Goal: Information Seeking & Learning: Learn about a topic

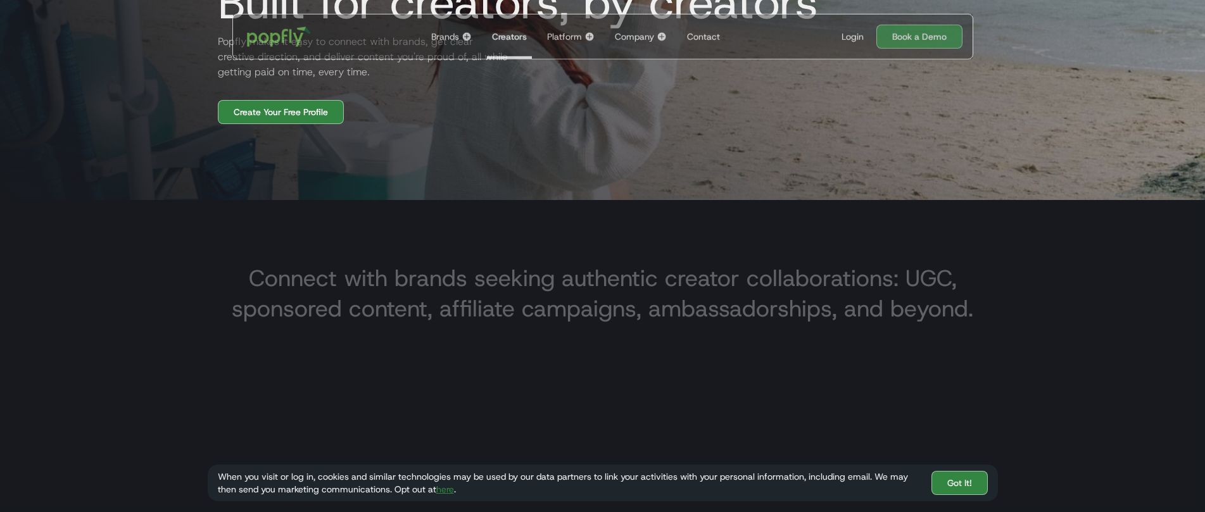
scroll to position [317, 0]
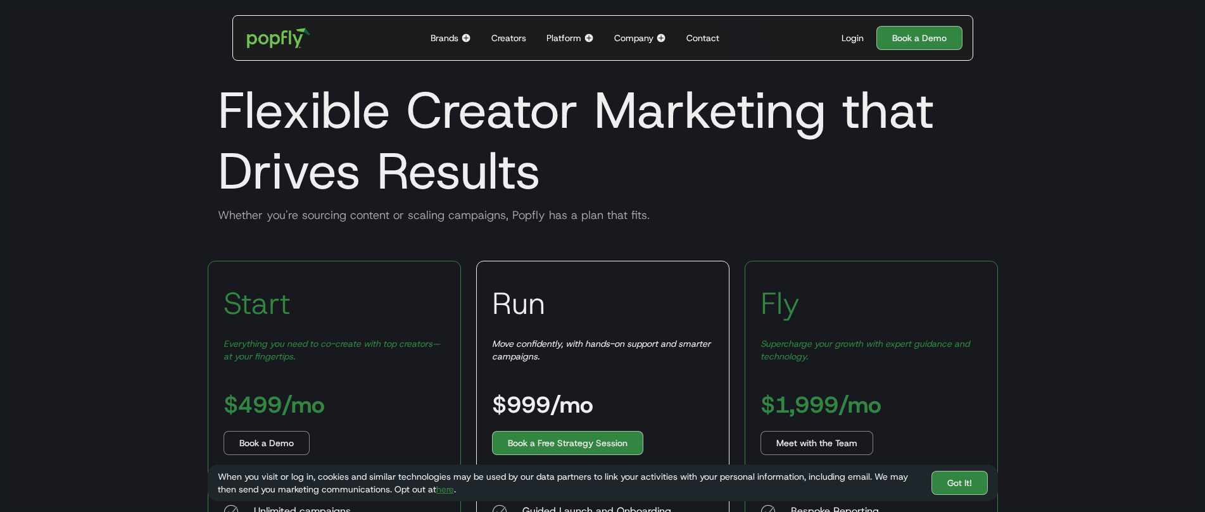
click at [515, 38] on div "Creators" at bounding box center [508, 38] width 35 height 13
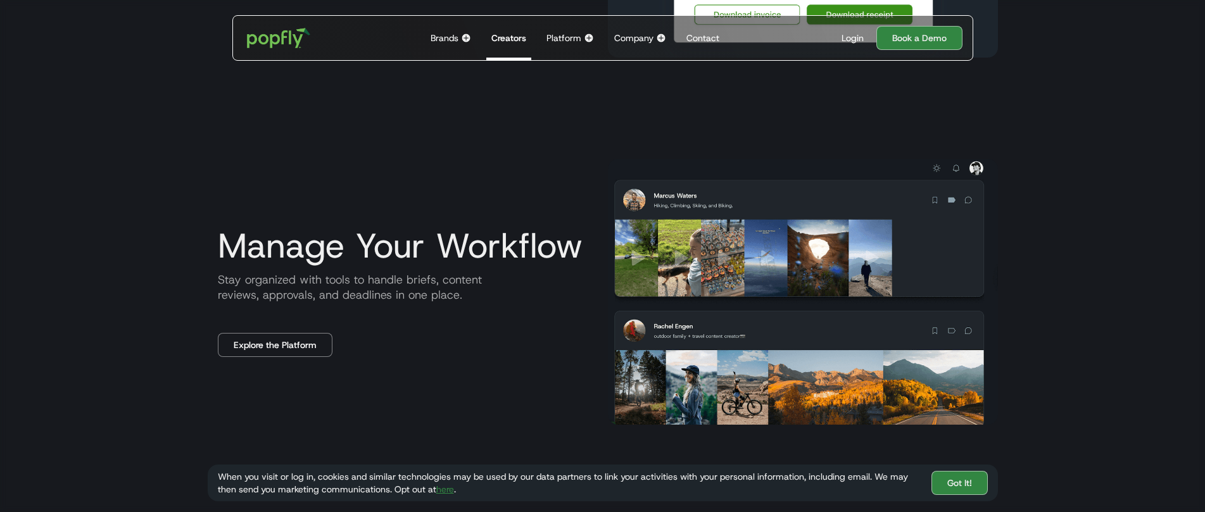
scroll to position [925, 0]
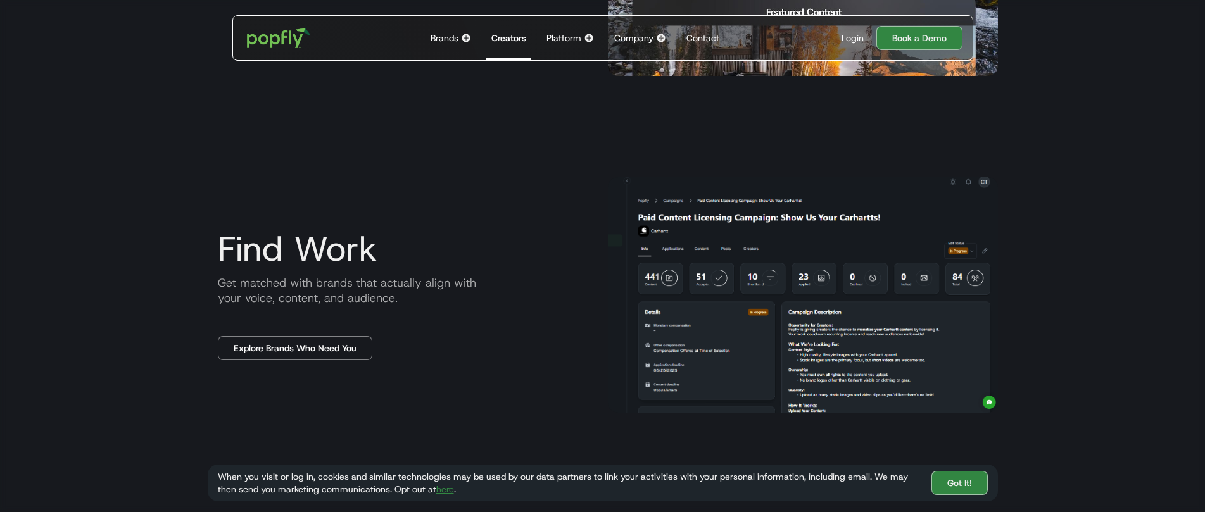
click at [586, 39] on img at bounding box center [589, 38] width 10 height 10
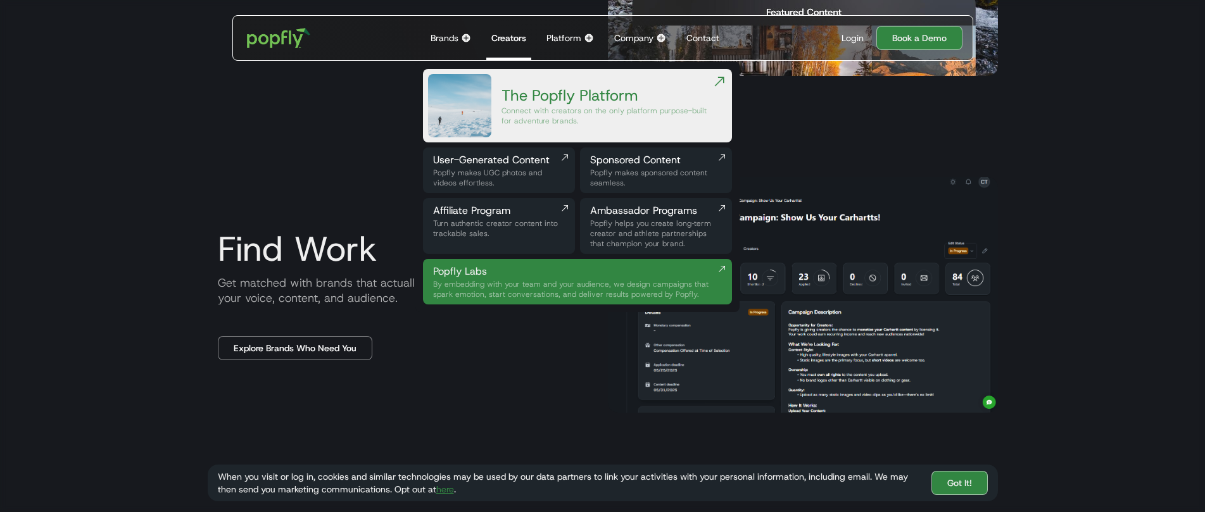
click at [660, 35] on img at bounding box center [661, 38] width 10 height 10
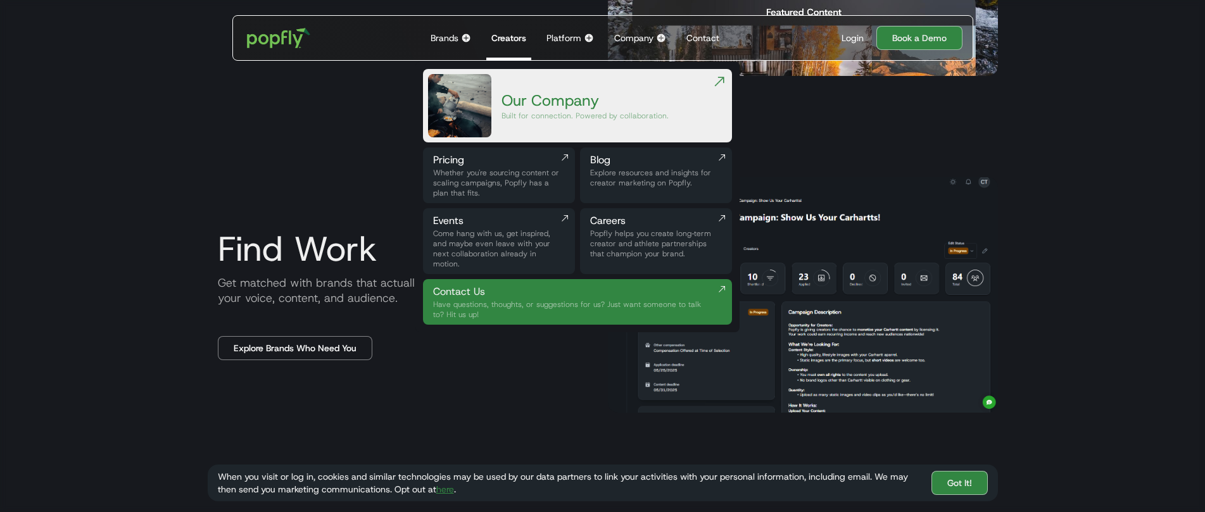
click at [640, 159] on div "Blog" at bounding box center [656, 160] width 132 height 15
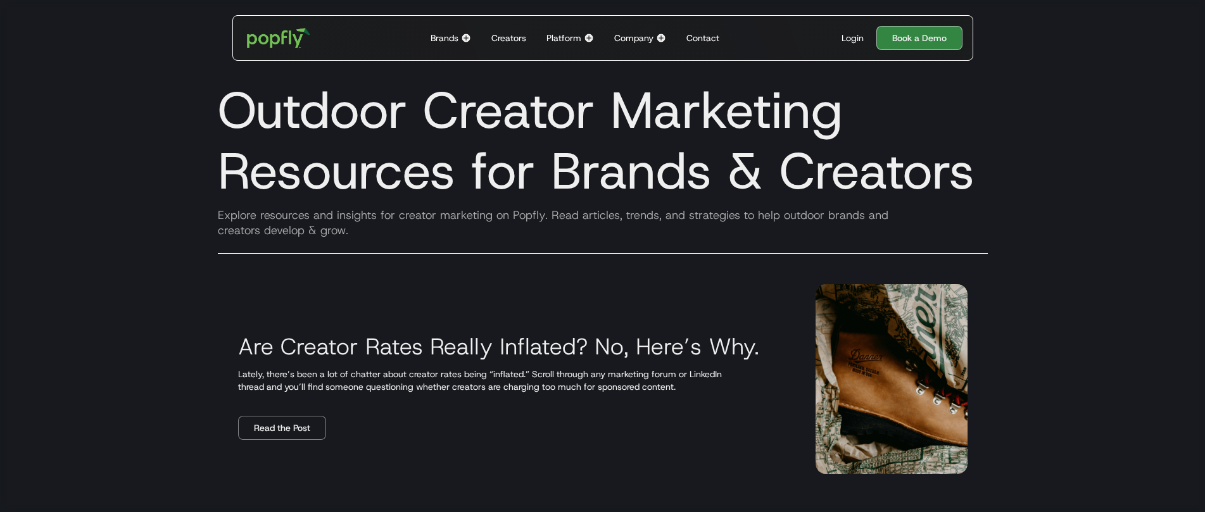
click at [462, 41] on img at bounding box center [466, 38] width 10 height 10
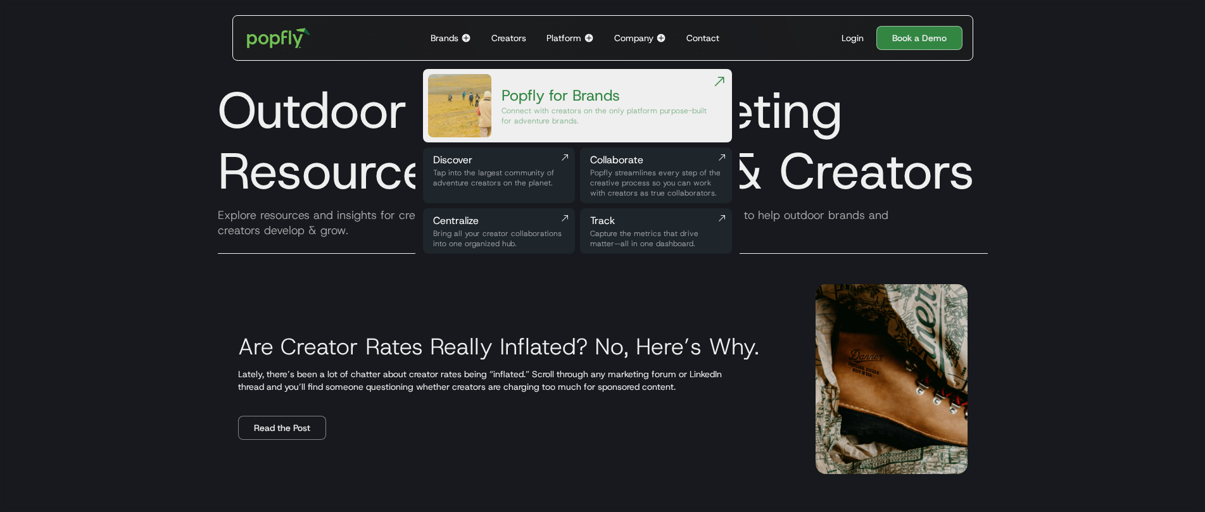
click at [591, 42] on img at bounding box center [589, 38] width 10 height 10
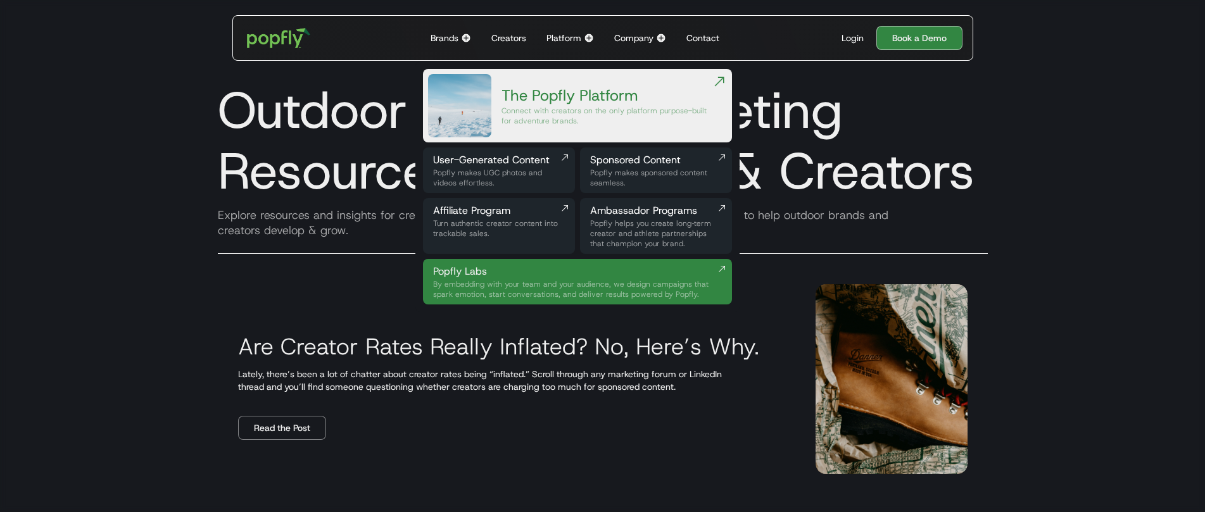
click at [554, 115] on div "Connect with creators on the only platform purpose-built for adventure brands." at bounding box center [607, 116] width 210 height 20
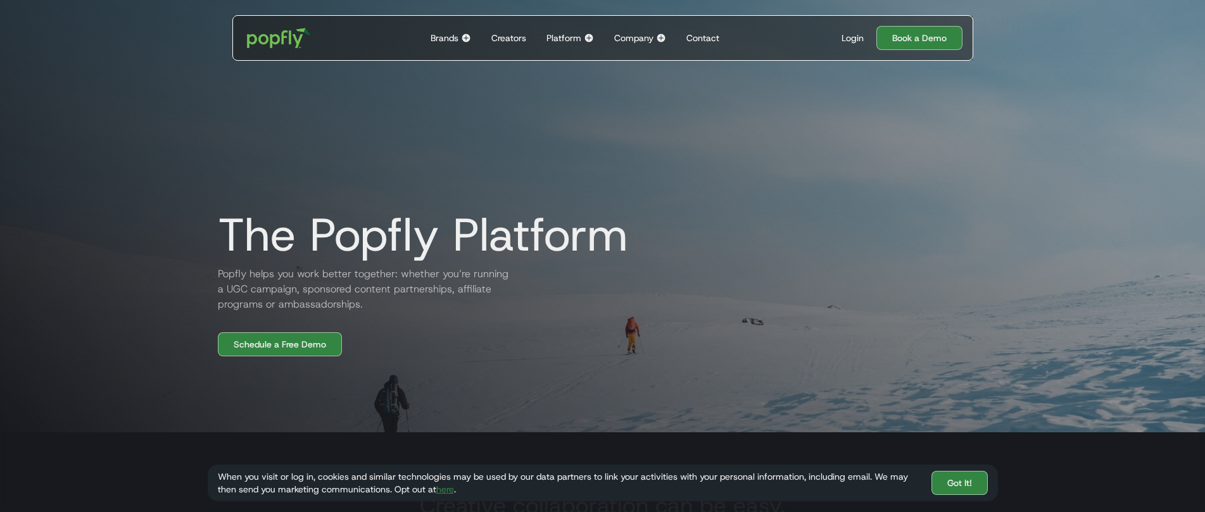
scroll to position [222, 0]
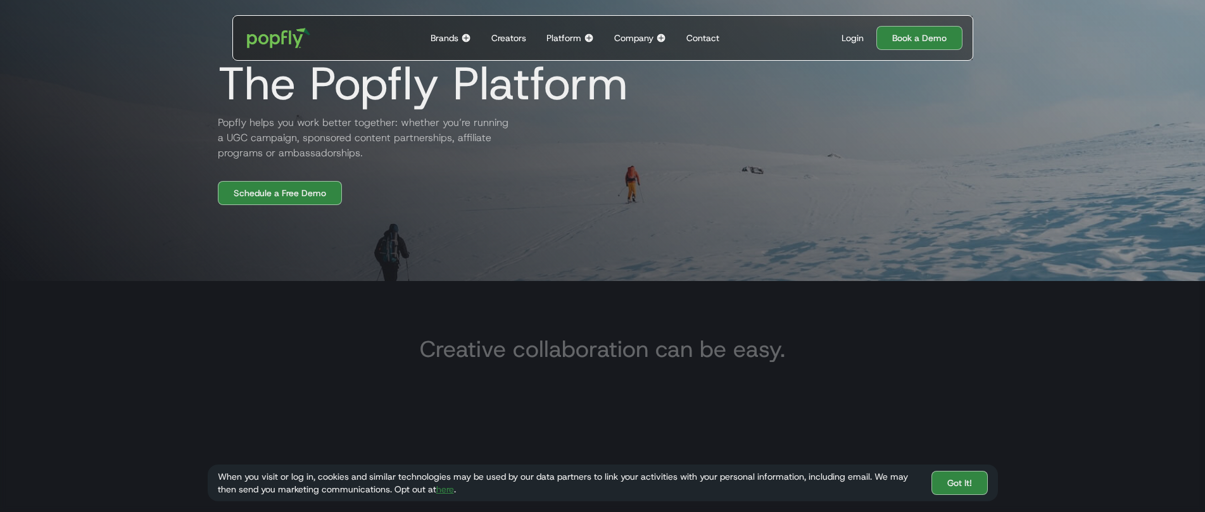
click at [662, 39] on img at bounding box center [661, 38] width 10 height 10
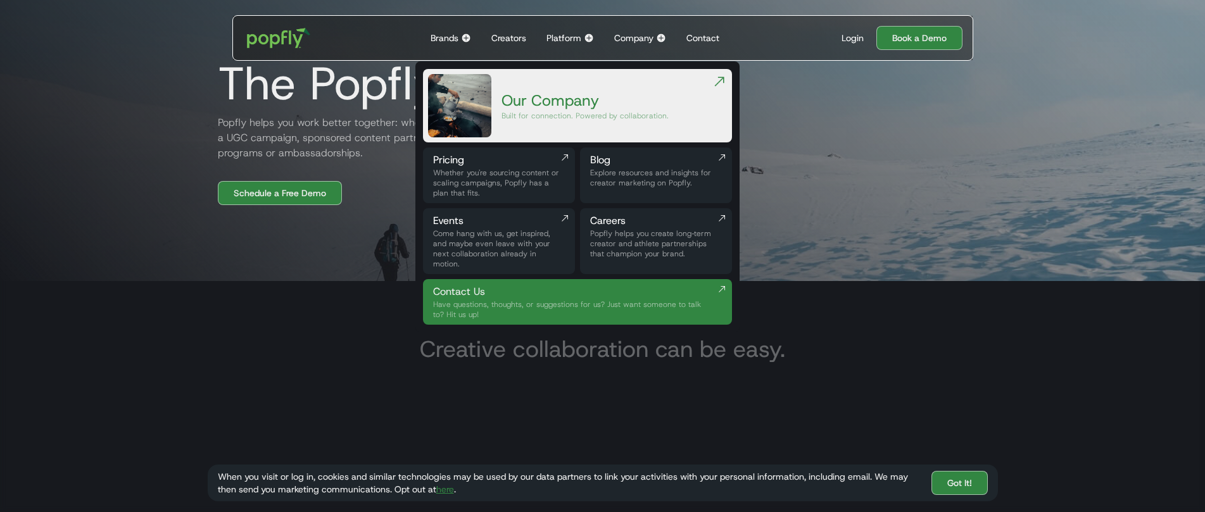
click at [634, 177] on div "Explore resources and insights for creator marketing on Popfly." at bounding box center [656, 178] width 132 height 20
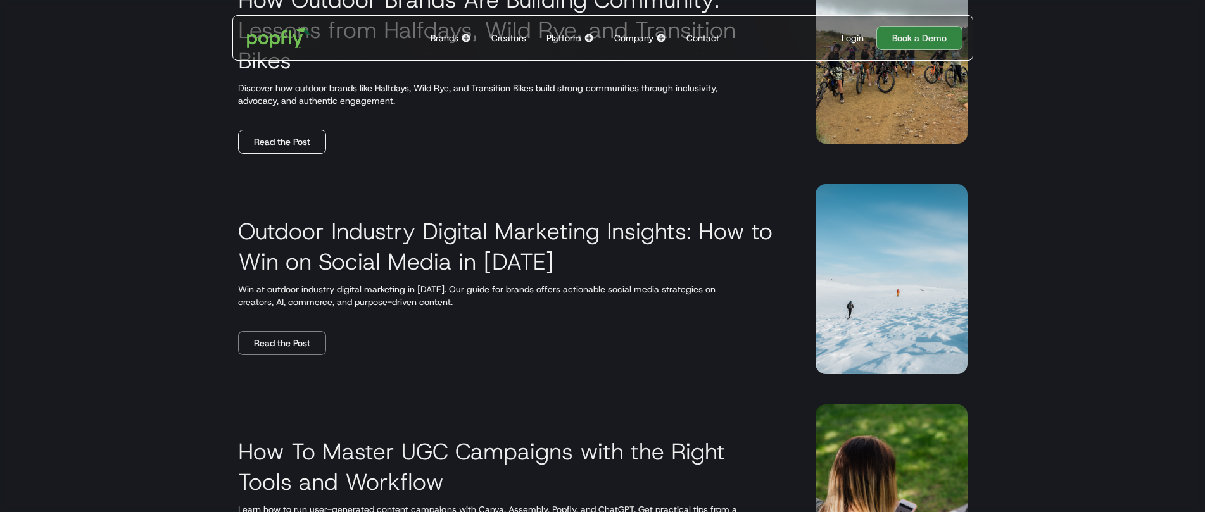
scroll to position [1205, 0]
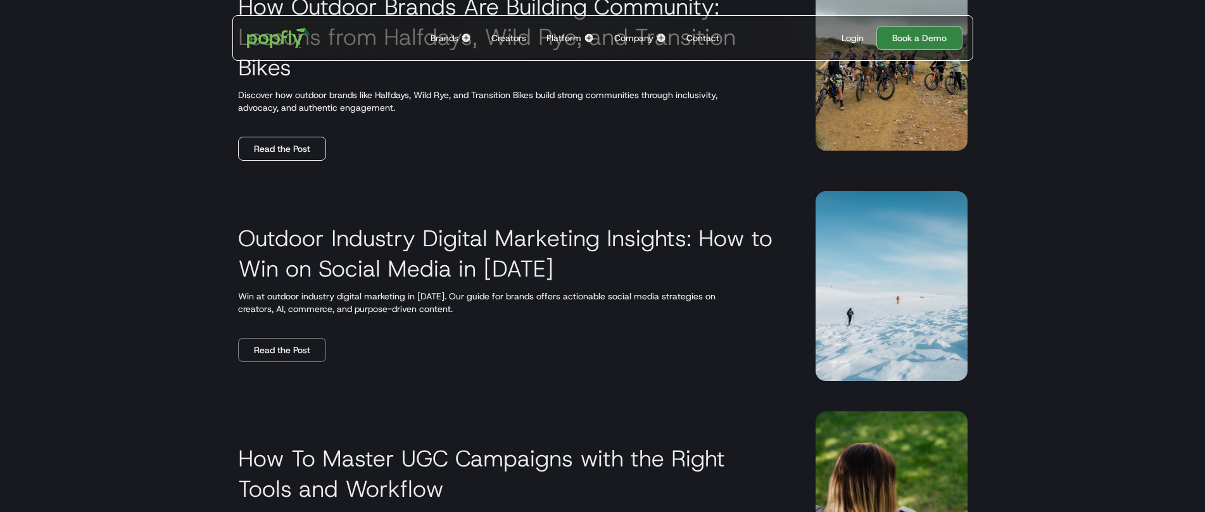
click at [263, 154] on link "Read the Post" at bounding box center [282, 149] width 88 height 24
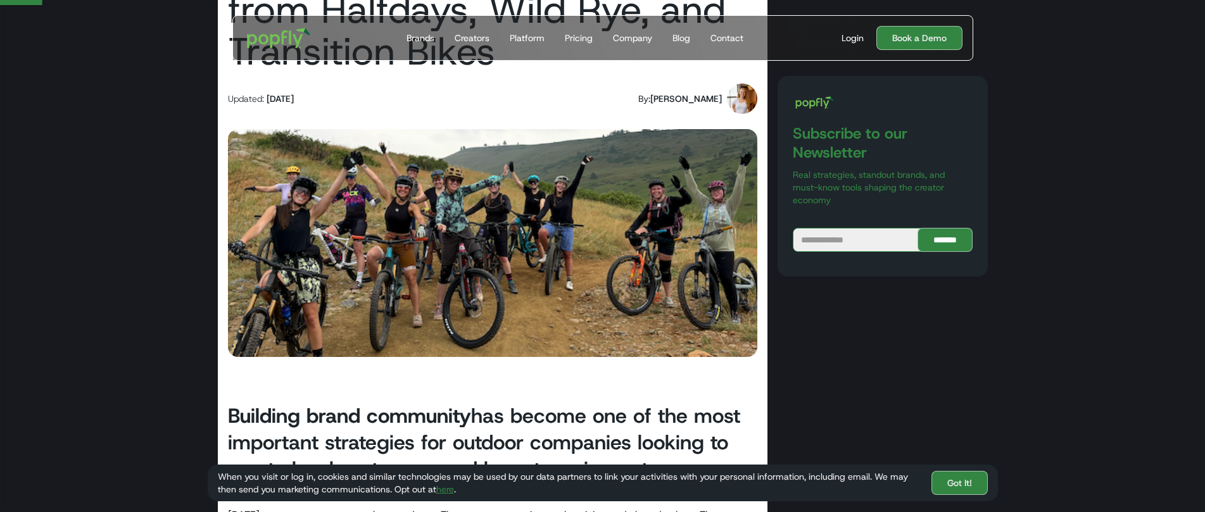
scroll to position [187, 0]
click at [520, 38] on div "Platform" at bounding box center [527, 38] width 35 height 13
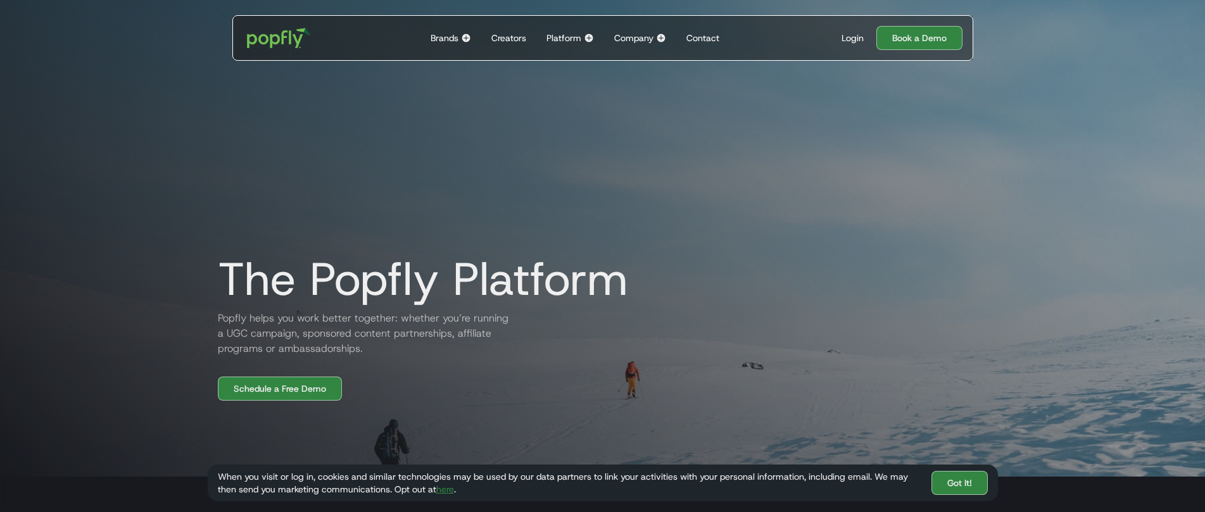
scroll to position [91, 0]
